Goal: Transaction & Acquisition: Purchase product/service

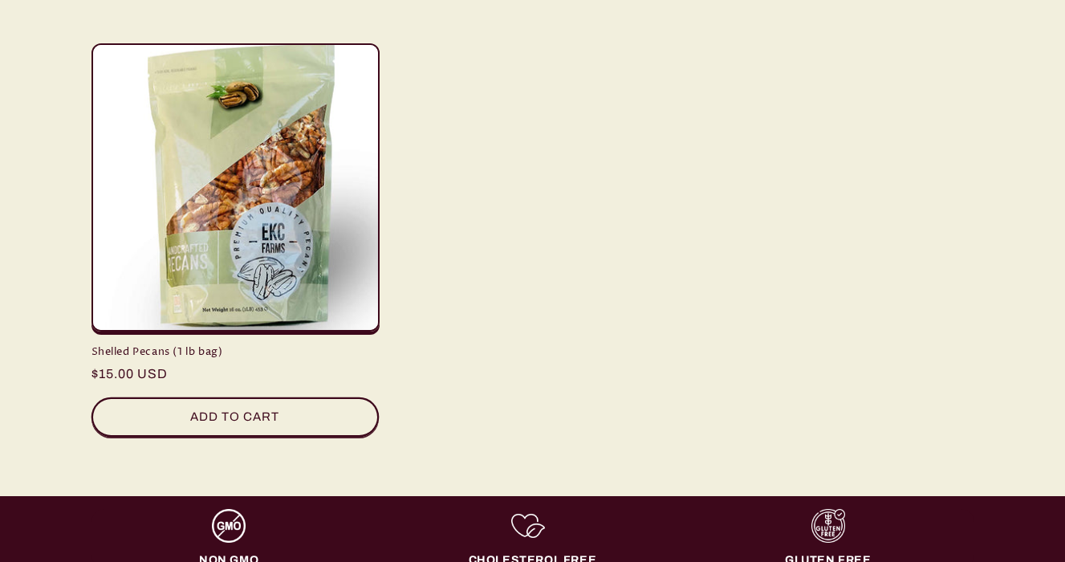
scroll to position [644, 0]
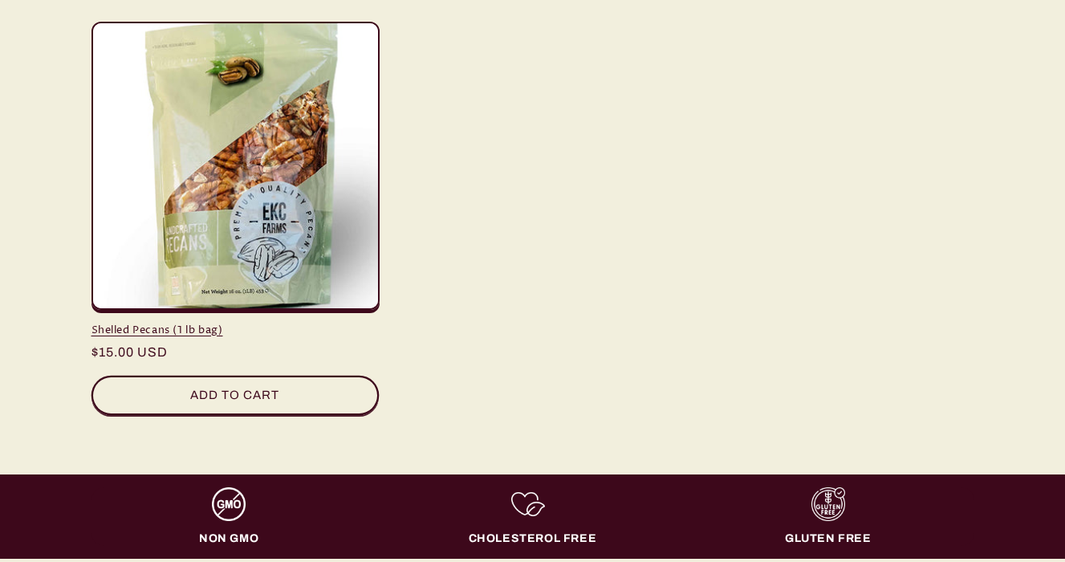
click at [242, 323] on link "Shelled Pecans (1 lb bag)" at bounding box center [236, 330] width 288 height 14
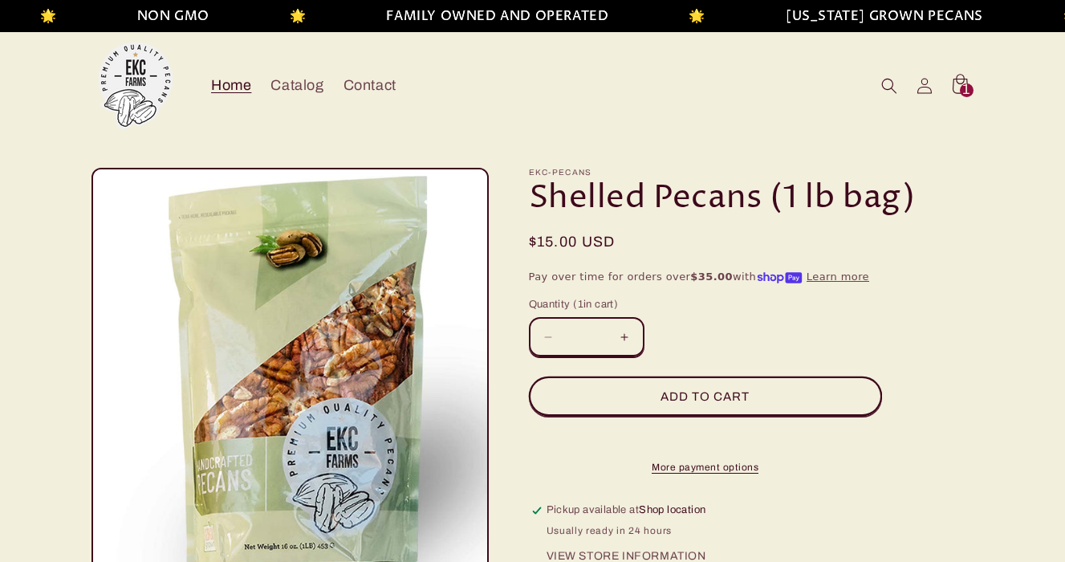
click at [243, 79] on span "Home" at bounding box center [231, 85] width 40 height 18
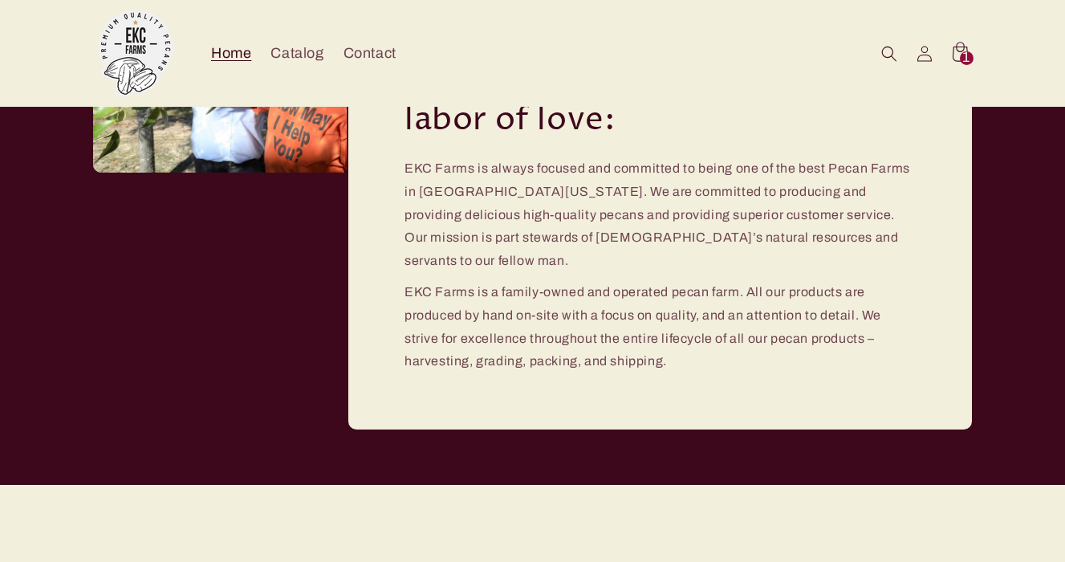
scroll to position [2594, 0]
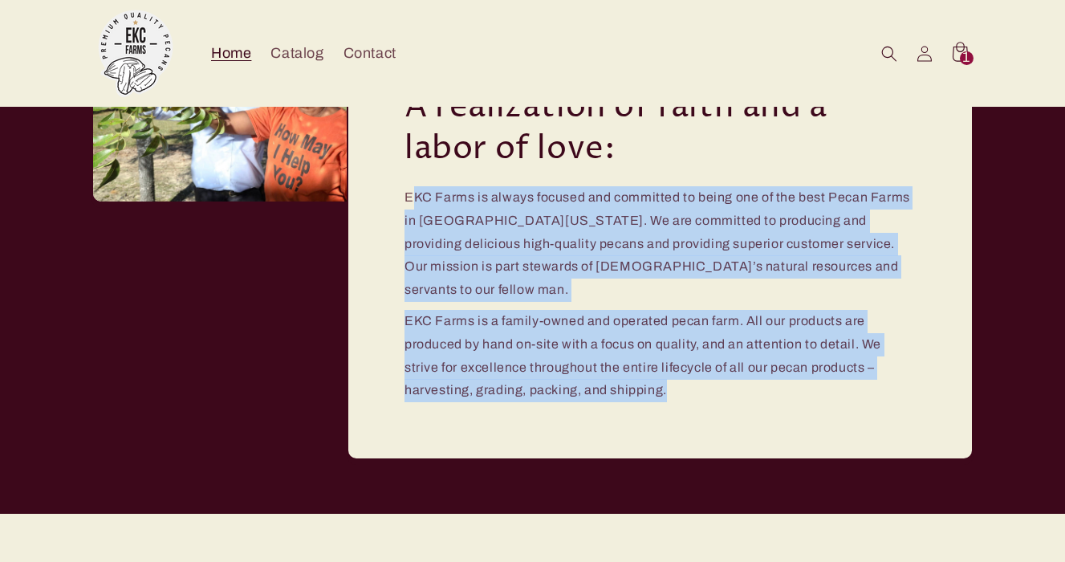
click at [409, 199] on div "A realization of faith and a labor of love: EKC Farms is always focused and com…" at bounding box center [660, 248] width 627 height 423
copy div "EKC Farms is always focused and committed to being one of the best Pecan Farms …"
